Goal: Register for event/course

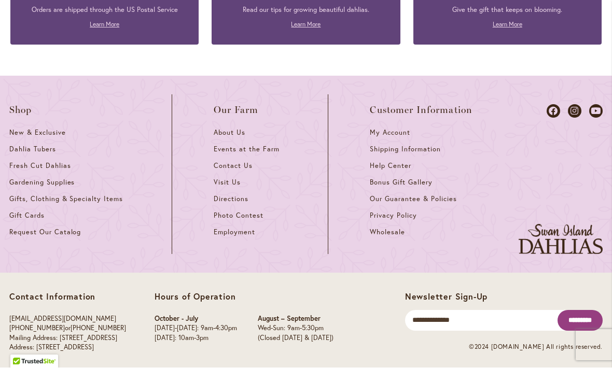
scroll to position [2891, 0]
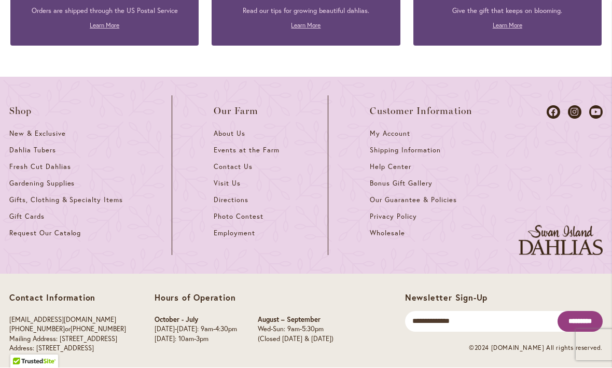
click at [17, 146] on span "Dahlia Tubers" at bounding box center [32, 150] width 47 height 9
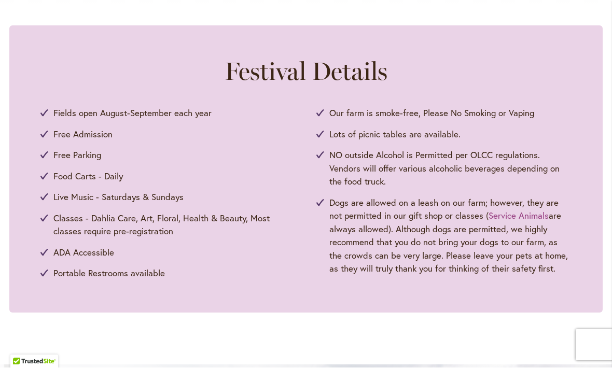
scroll to position [519, 0]
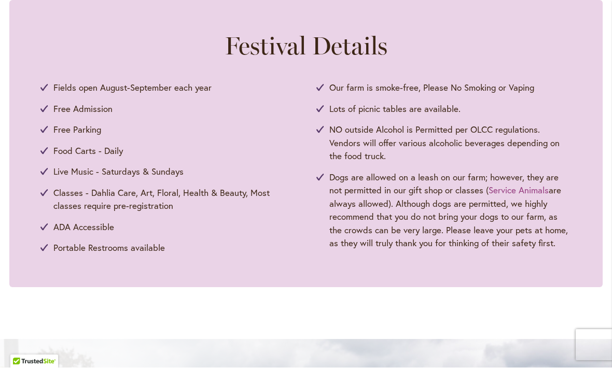
click at [45, 195] on icon at bounding box center [44, 194] width 8 height 8
click at [43, 194] on use at bounding box center [43, 193] width 7 height 7
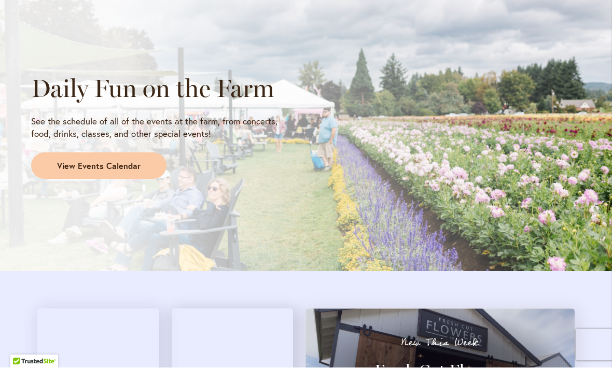
scroll to position [876, 0]
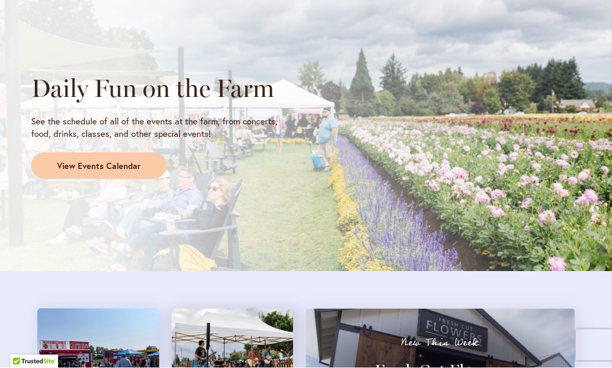
click at [64, 155] on link "View Events Calendar" at bounding box center [98, 166] width 135 height 27
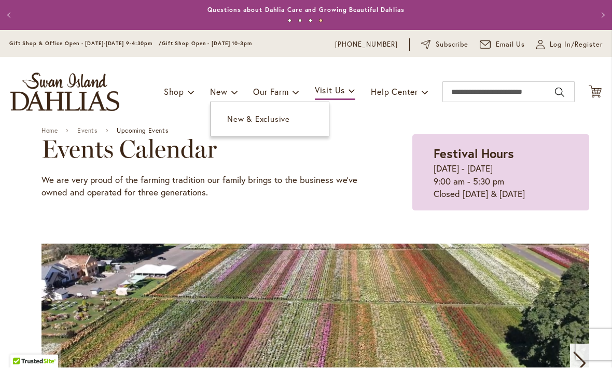
click at [225, 86] on link "New" at bounding box center [223, 92] width 27 height 20
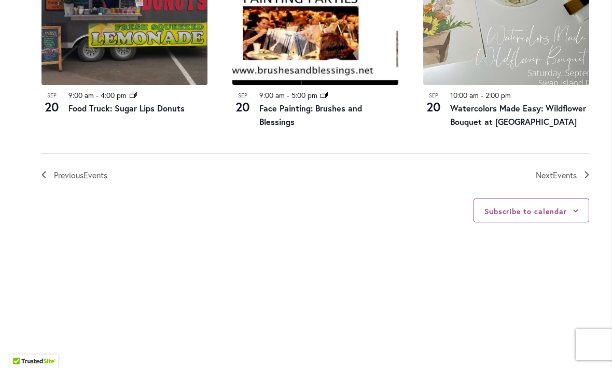
scroll to position [1249, 0]
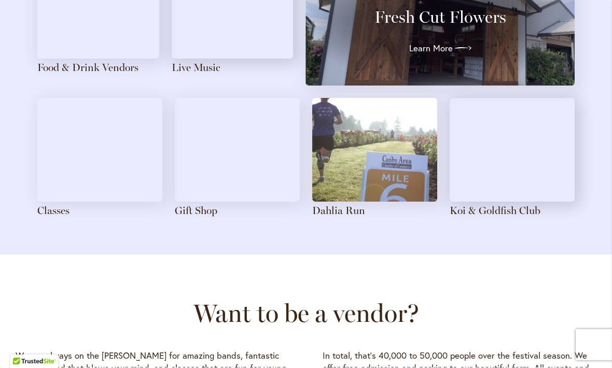
scroll to position [1236, 0]
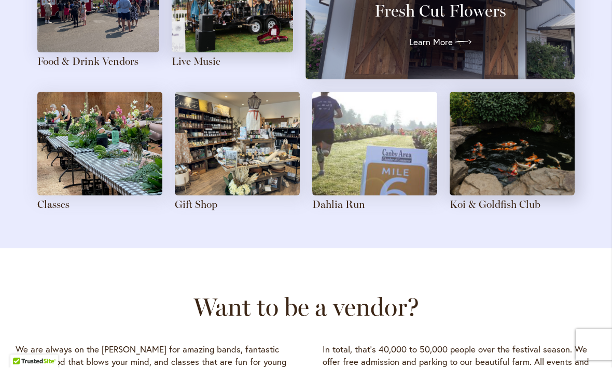
click at [49, 199] on link "Classes" at bounding box center [53, 205] width 32 height 12
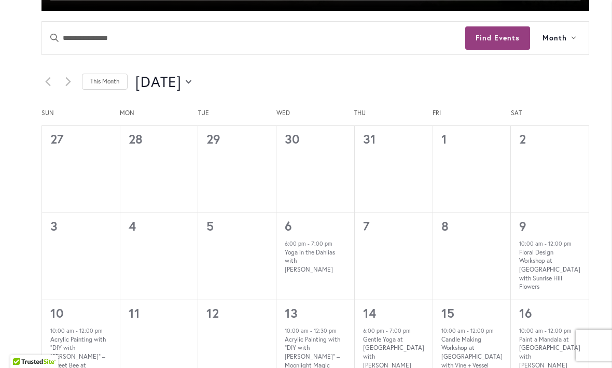
scroll to position [499, 0]
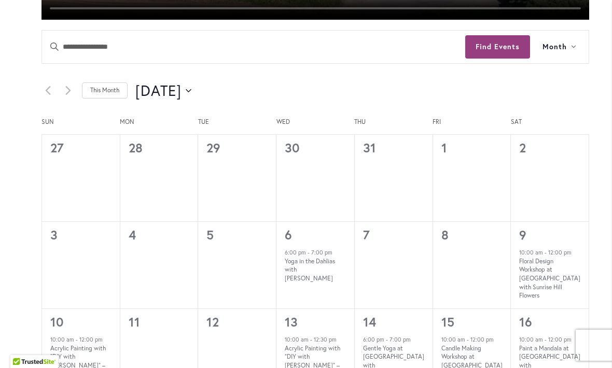
click at [66, 93] on icon "Next month" at bounding box center [68, 91] width 6 height 10
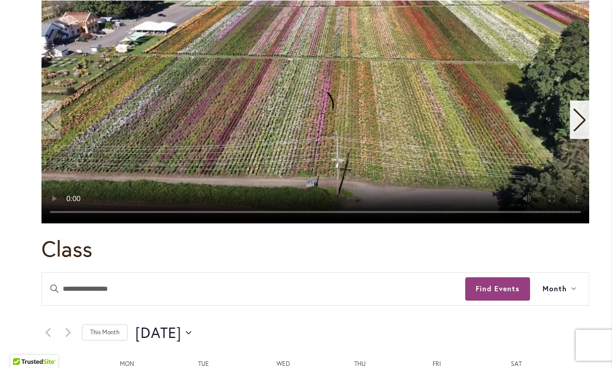
scroll to position [292, 0]
